Goal: Information Seeking & Learning: Find specific fact

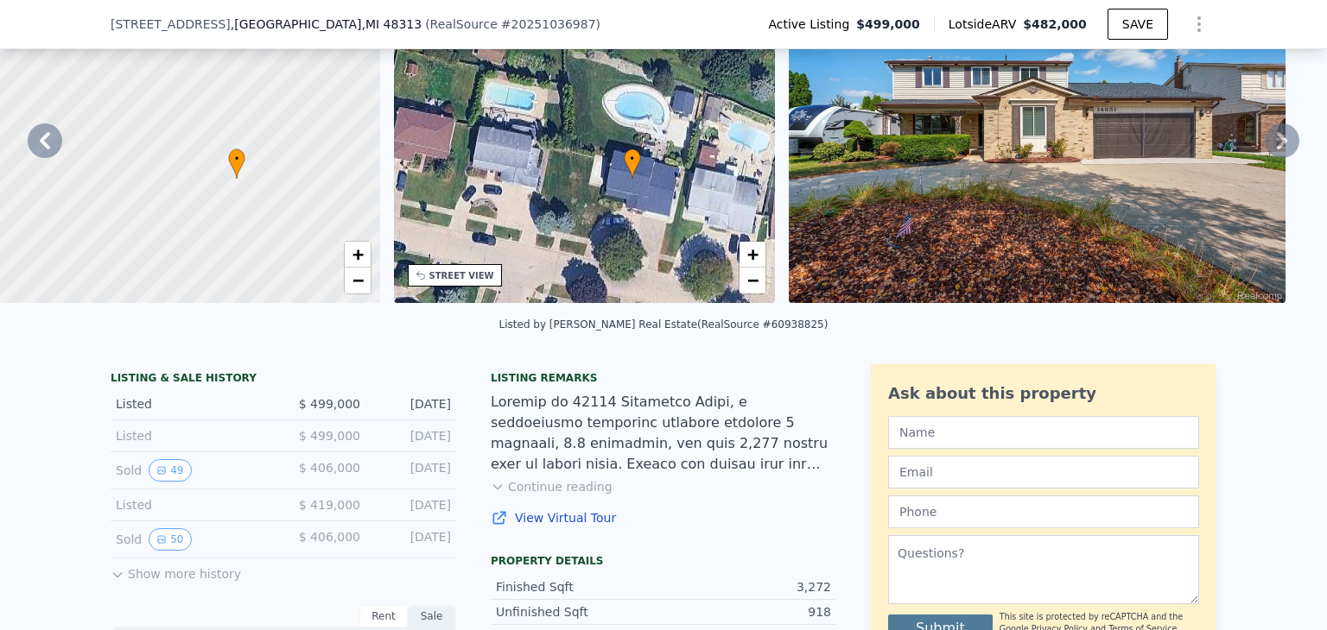
scroll to position [423, 0]
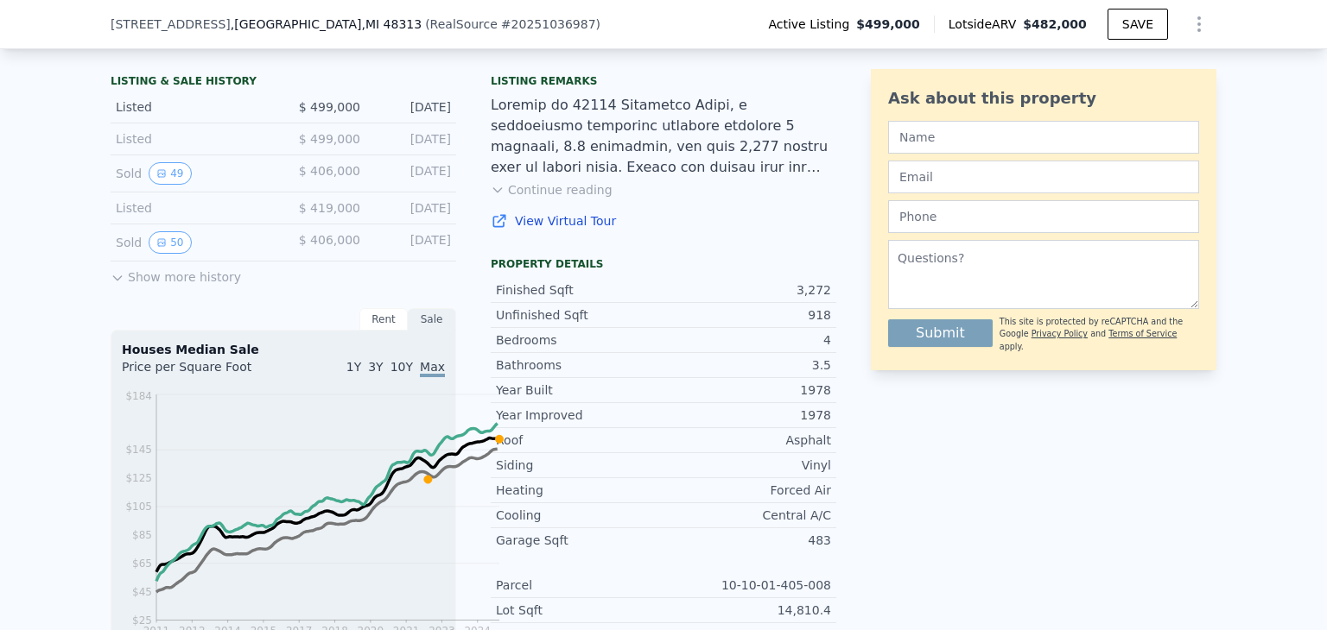
click at [538, 199] on button "Continue reading" at bounding box center [552, 189] width 122 height 17
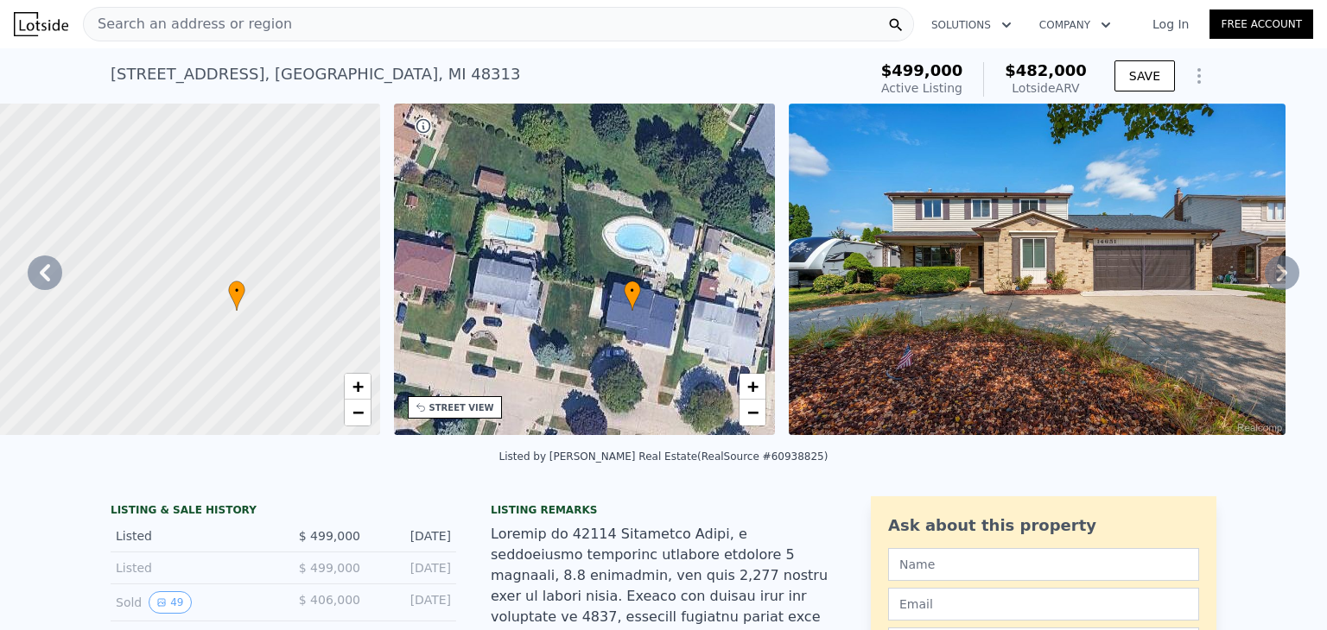
scroll to position [0, 0]
click at [382, 41] on div "Search an address or region" at bounding box center [498, 24] width 831 height 35
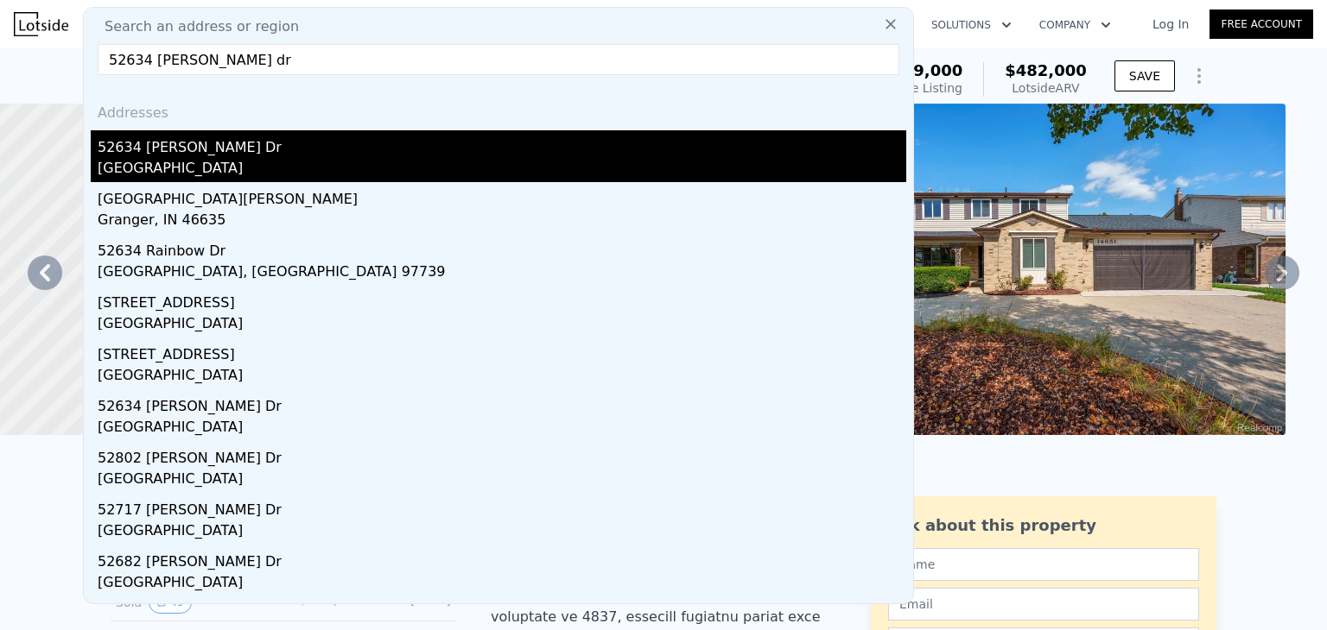
type input "52634 [PERSON_NAME] dr"
click at [272, 158] on div "52634 [PERSON_NAME] Dr" at bounding box center [502, 144] width 808 height 28
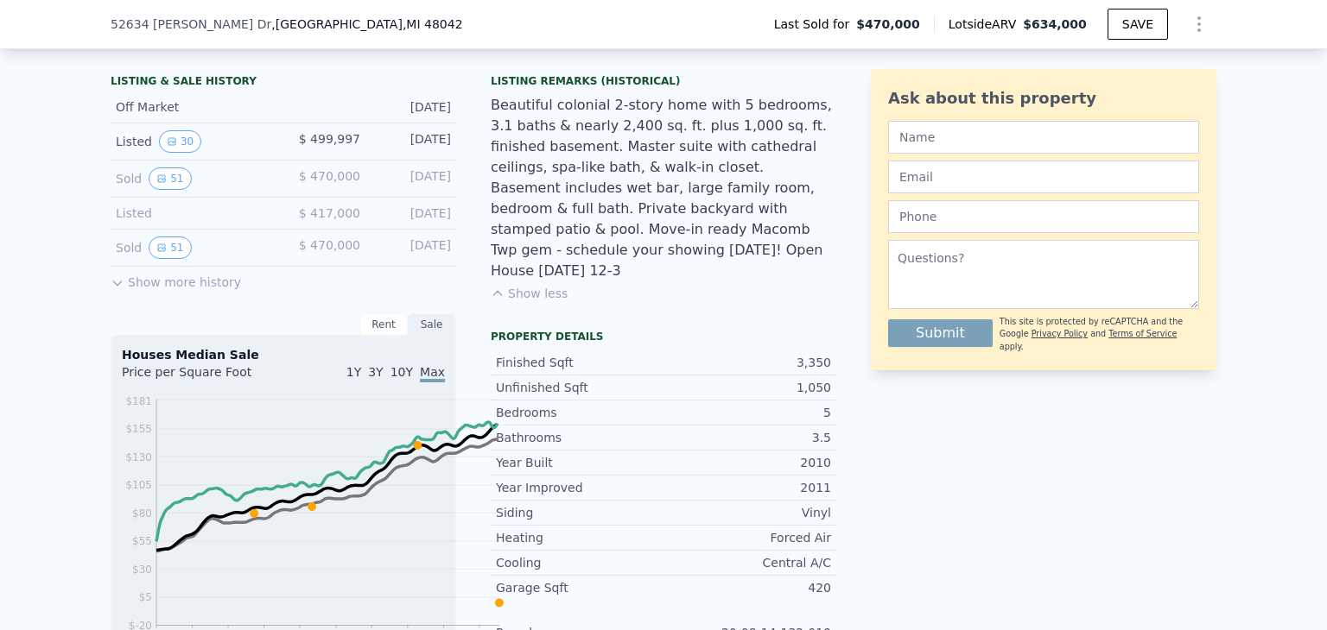
click at [509, 302] on button "Show less" at bounding box center [529, 293] width 77 height 17
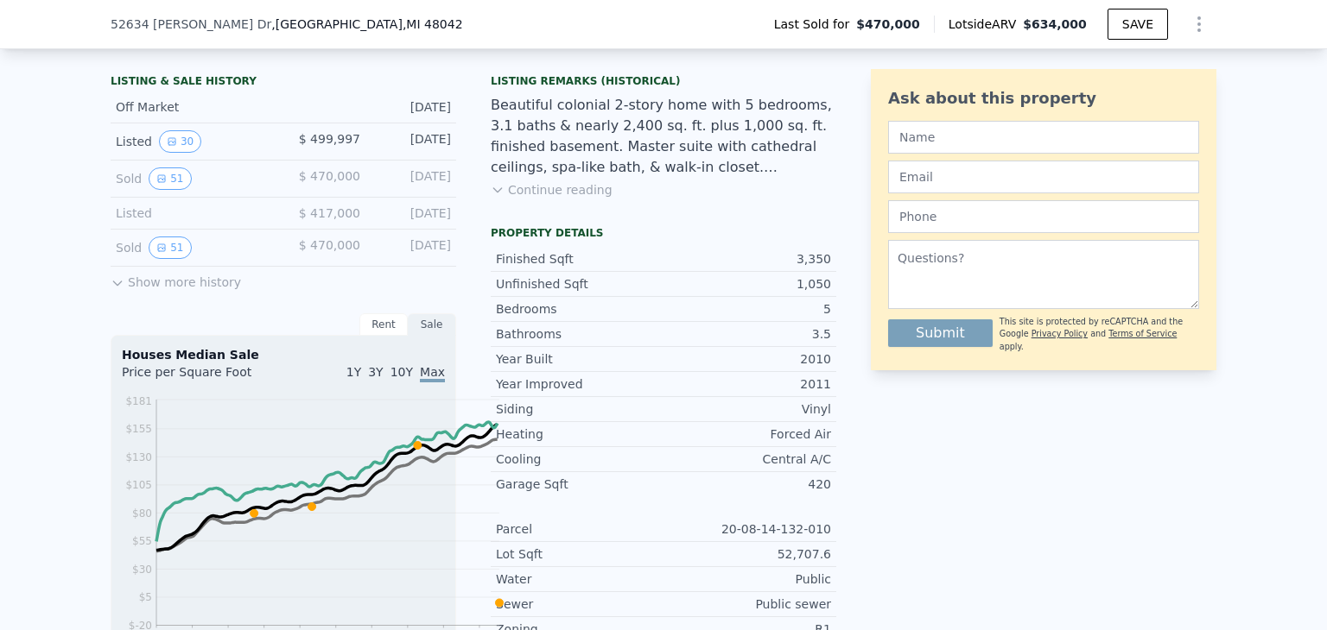
click at [559, 199] on button "Continue reading" at bounding box center [552, 189] width 122 height 17
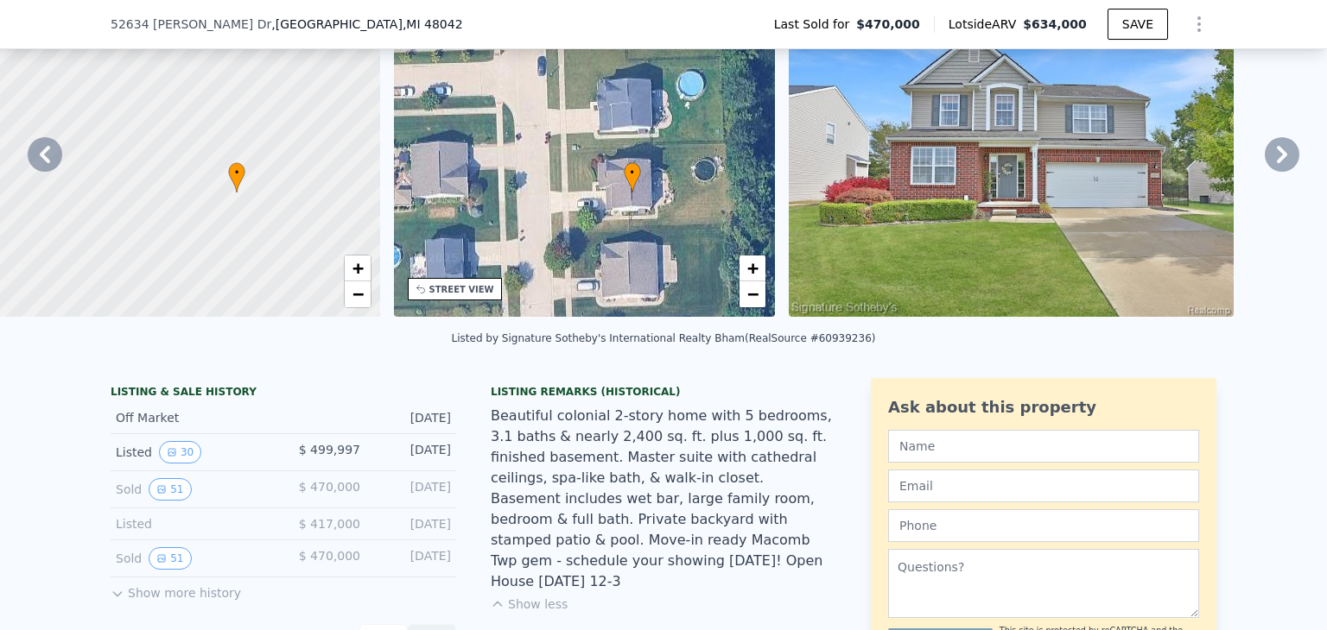
scroll to position [337, 0]
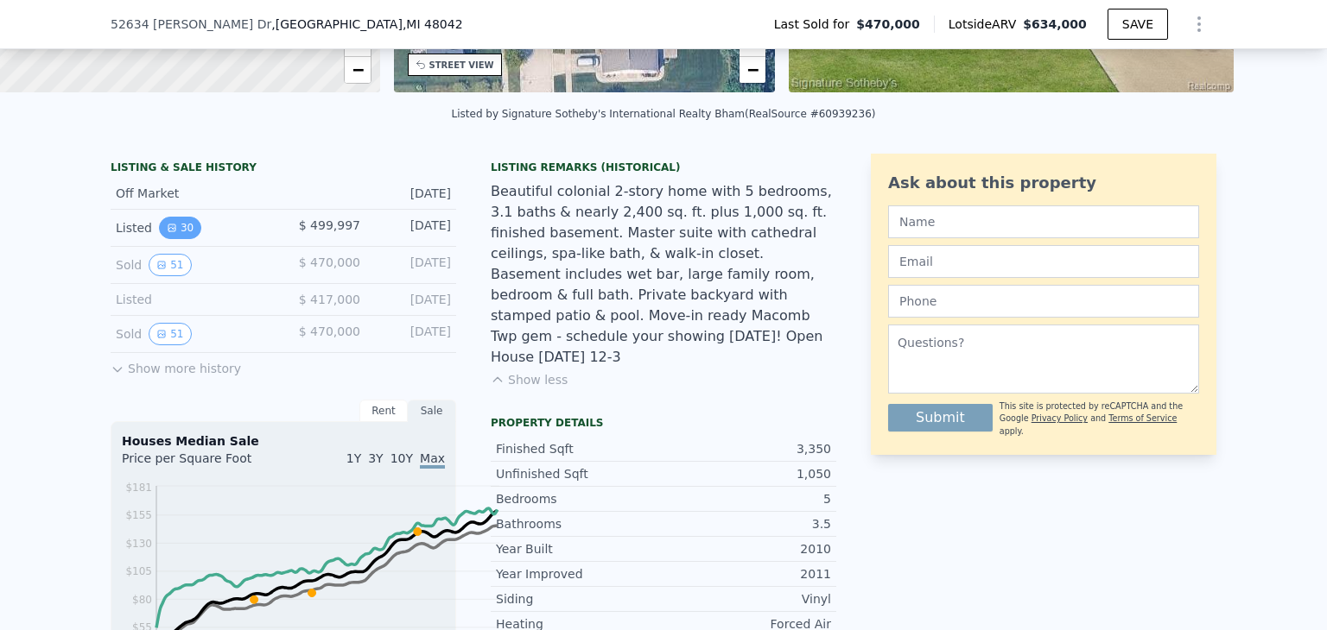
click at [167, 233] on icon "View historical data" at bounding box center [172, 228] width 10 height 10
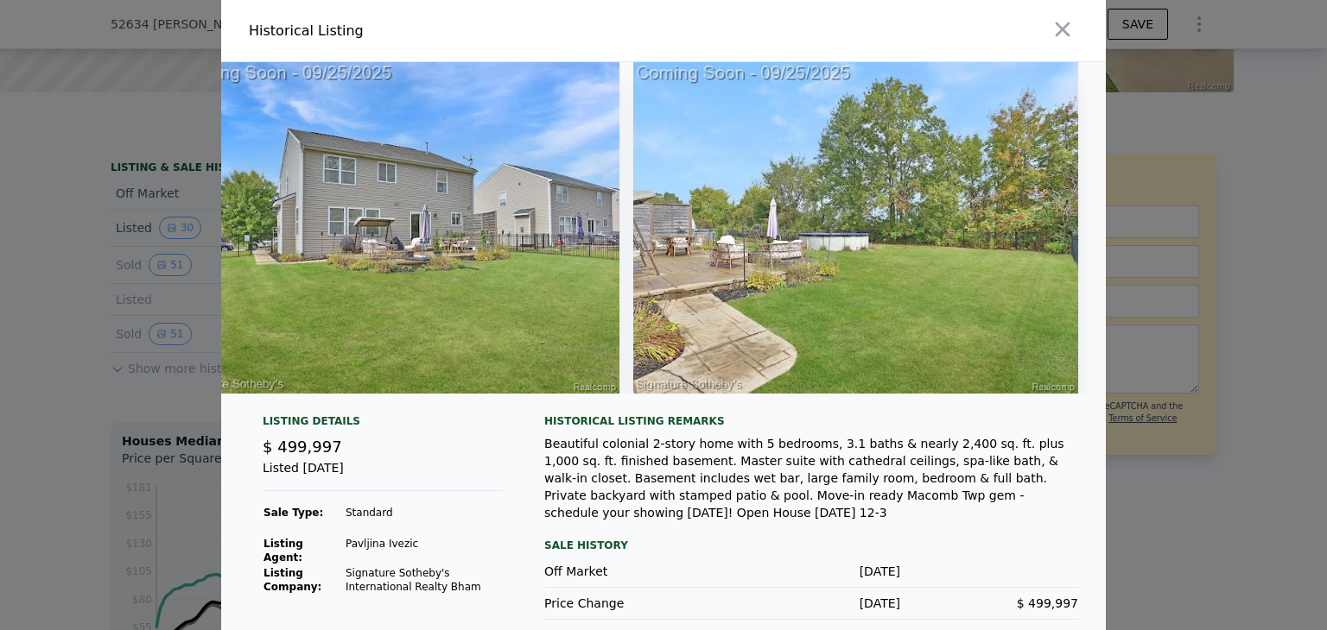
scroll to position [0, 16109]
click at [1074, 37] on icon "button" at bounding box center [1062, 29] width 24 height 24
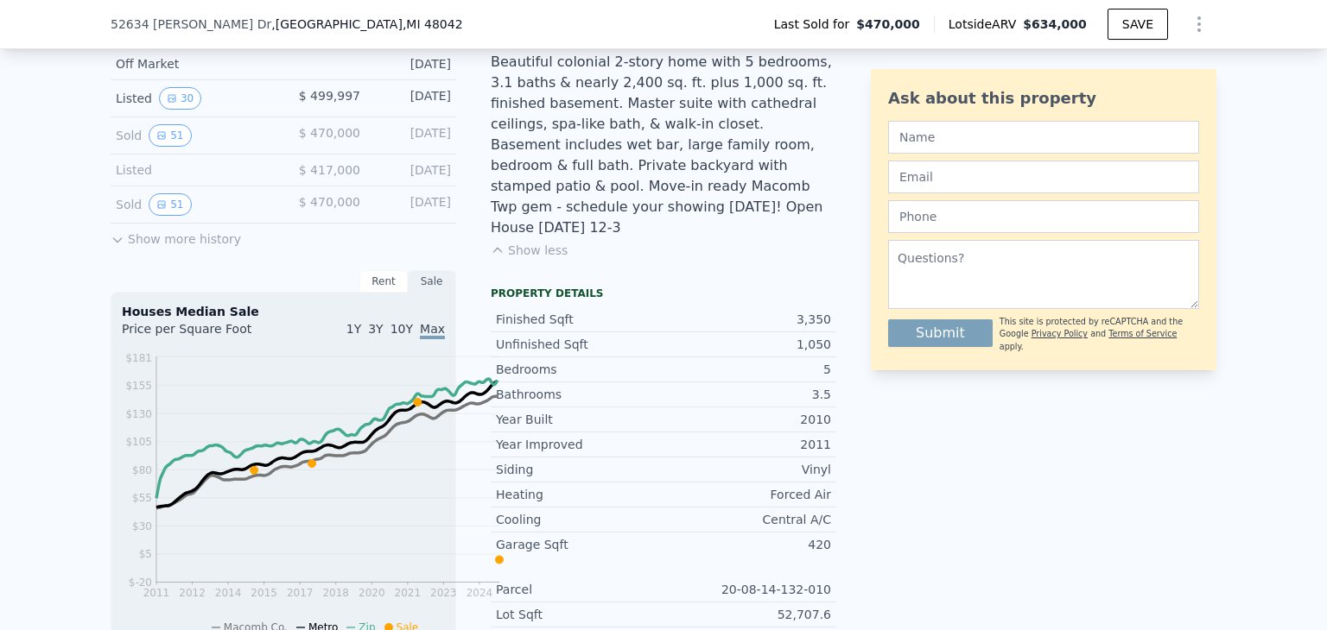
scroll to position [423, 0]
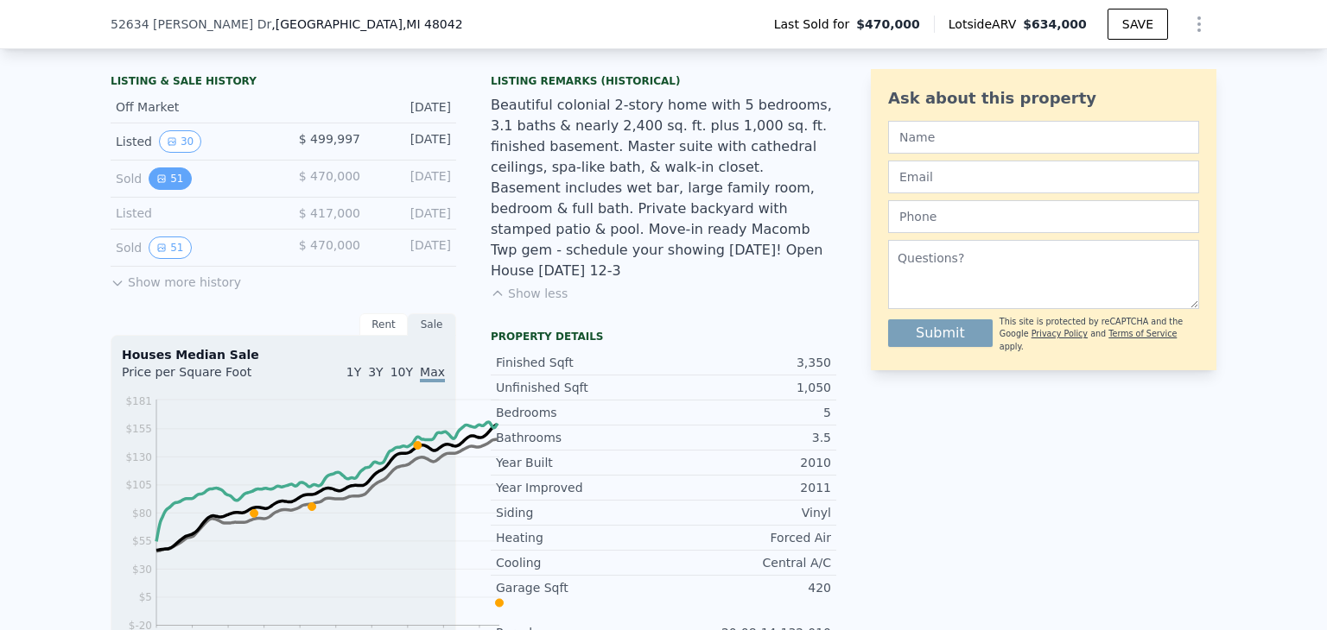
click at [149, 190] on button "51" at bounding box center [170, 179] width 42 height 22
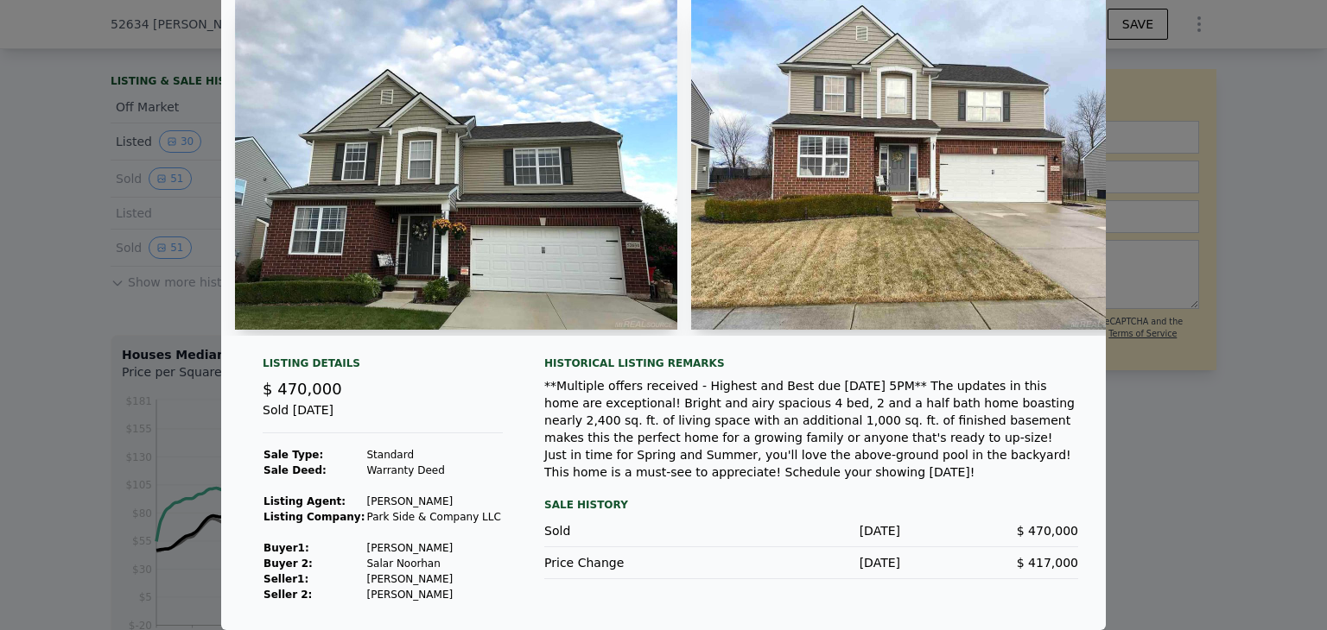
scroll to position [242, 0]
click at [53, 428] on div at bounding box center [663, 315] width 1327 height 630
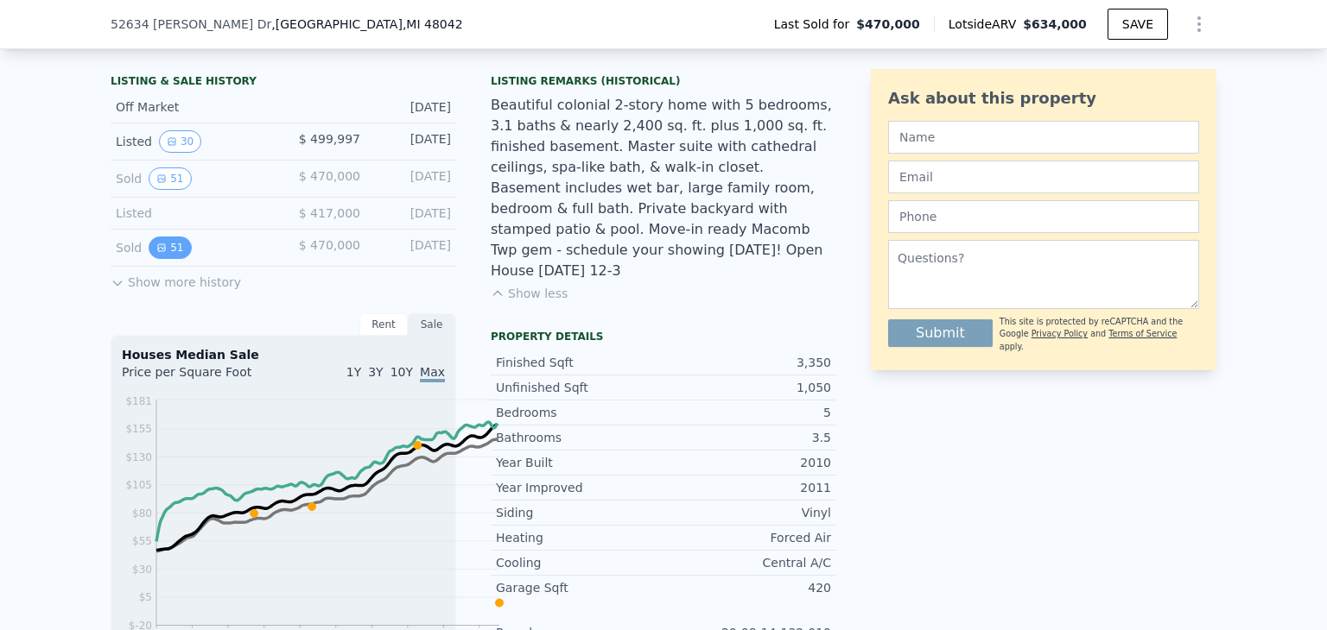
click at [158, 251] on icon "View historical data" at bounding box center [161, 247] width 7 height 7
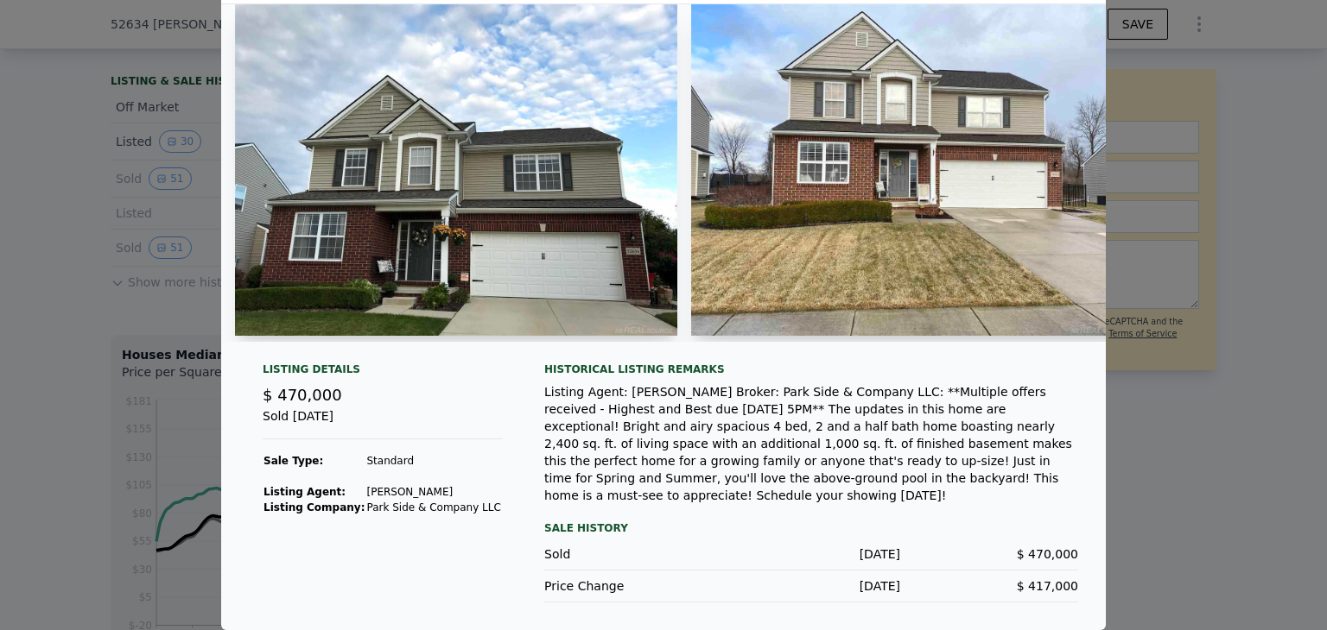
scroll to position [218, 0]
click at [40, 442] on div at bounding box center [663, 315] width 1327 height 630
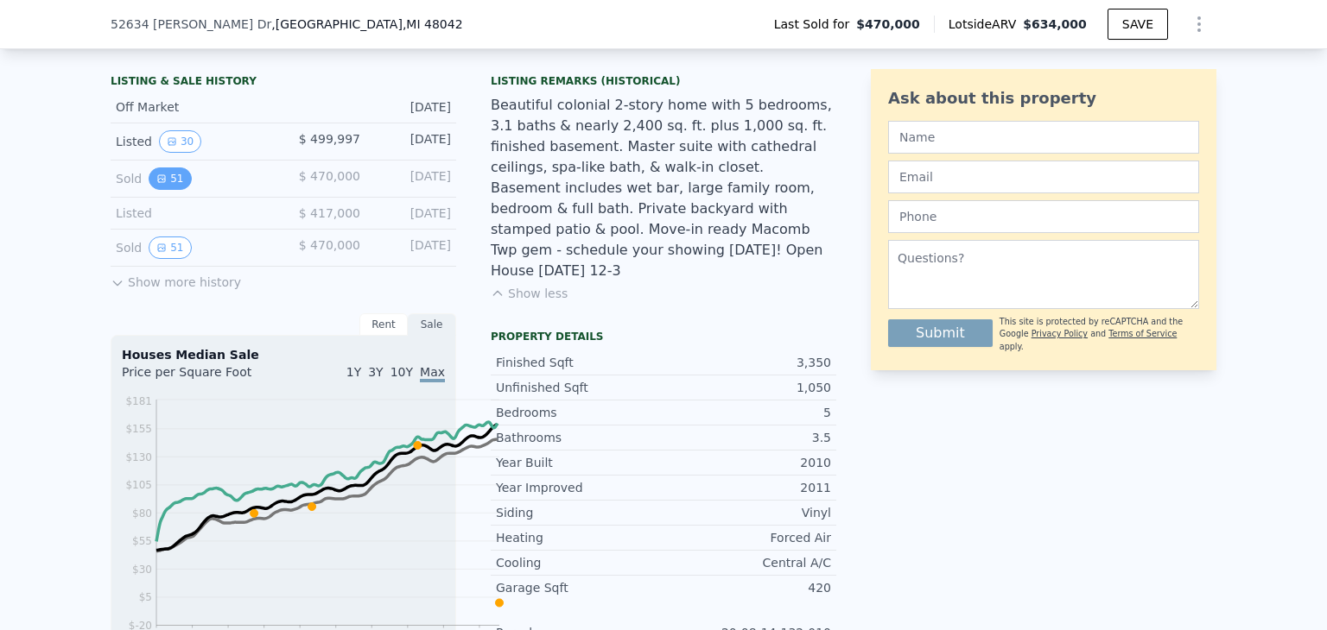
click at [149, 190] on button "51" at bounding box center [170, 179] width 42 height 22
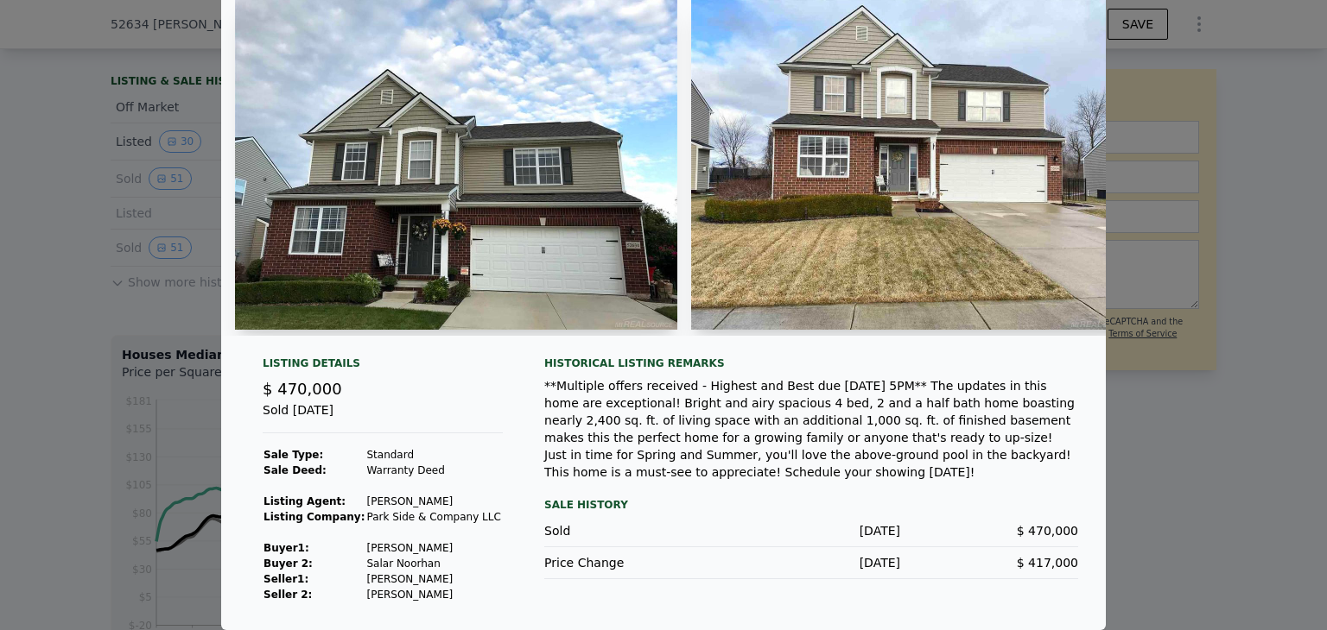
scroll to position [242, 0]
drag, startPoint x: 273, startPoint y: 526, endPoint x: 339, endPoint y: 521, distance: 65.8
click at [365, 541] on td "[PERSON_NAME]" at bounding box center [433, 549] width 136 height 16
click at [365, 556] on td "Salar Noorhan" at bounding box center [433, 564] width 136 height 16
drag, startPoint x: 270, startPoint y: 544, endPoint x: 358, endPoint y: 544, distance: 87.2
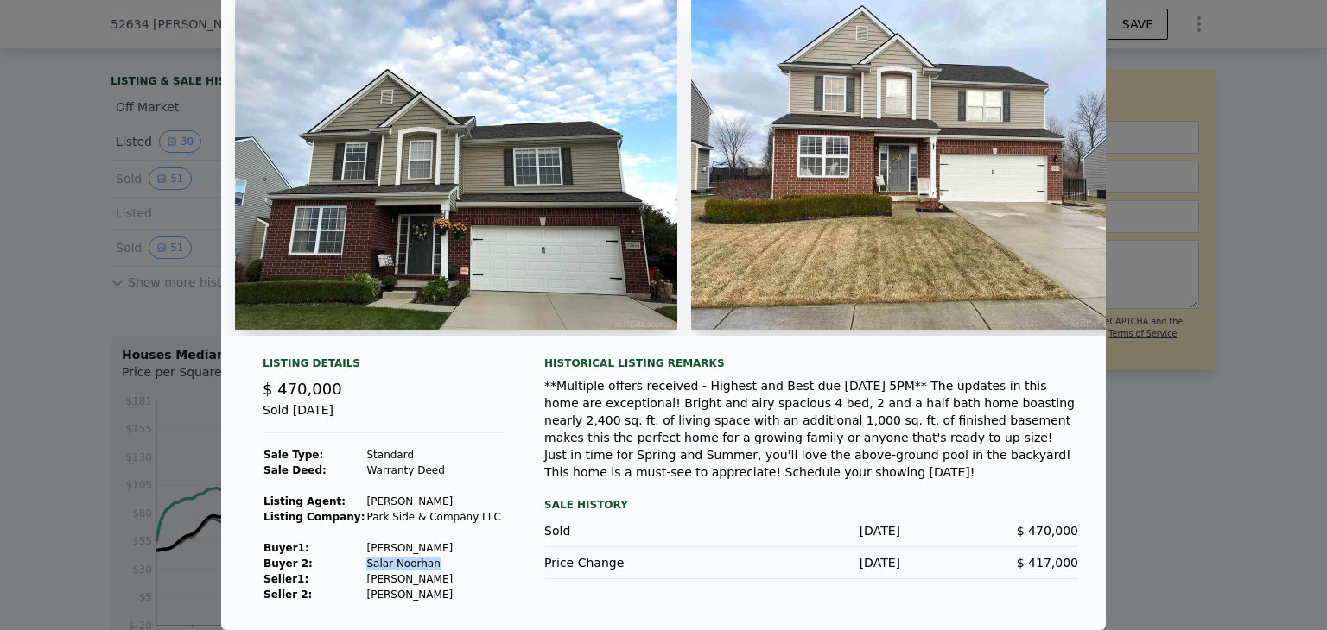
click at [365, 556] on td "Salar Noorhan" at bounding box center [433, 564] width 136 height 16
copy td "Salar Noorhan"
click at [70, 372] on div at bounding box center [663, 315] width 1327 height 630
